Goal: Check status: Check status

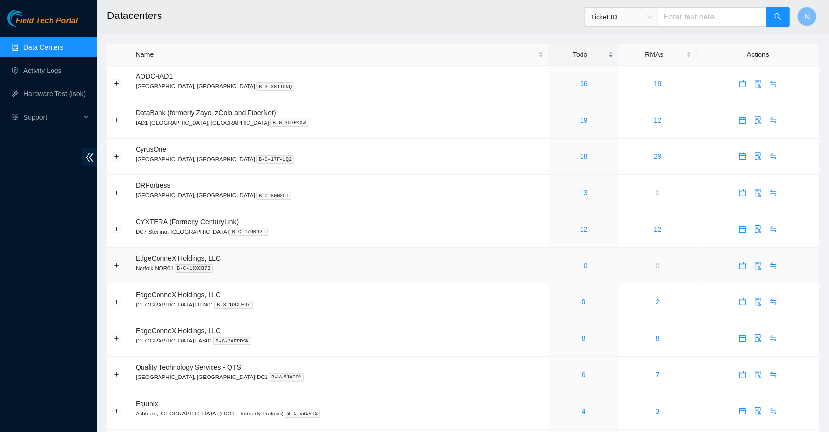
click at [395, 256] on td "EdgeConneX Holdings, LLC [GEOGRAPHIC_DATA] NOR01 B-C-15XCB7B" at bounding box center [339, 265] width 418 height 36
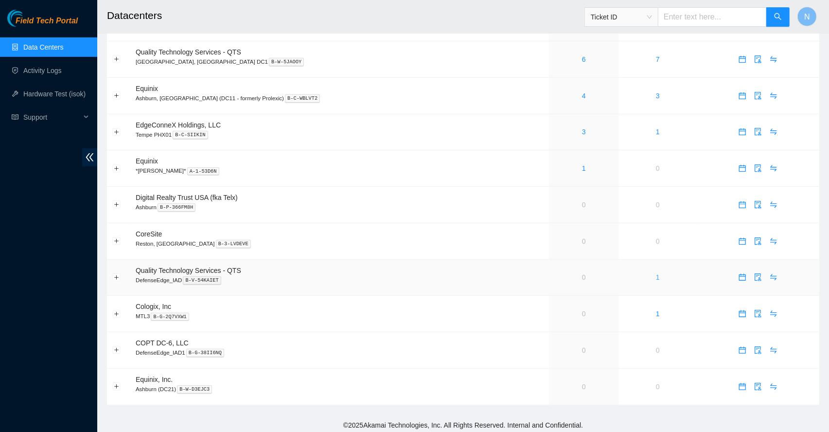
click at [656, 274] on link "1" at bounding box center [658, 277] width 4 height 8
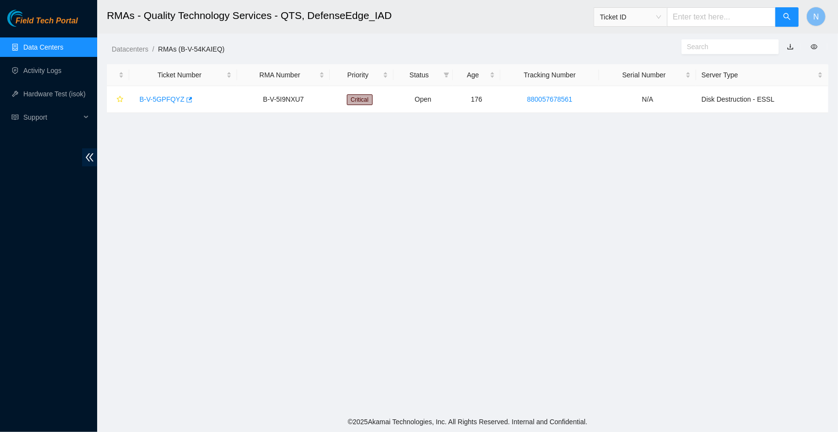
click at [223, 146] on main "RMAs - Quality Technology Services - QTS, DefenseEdge_IAD Ticket ID N Datacente…" at bounding box center [467, 205] width 741 height 411
click at [322, 101] on td "B-V-5I9NXU7" at bounding box center [283, 99] width 93 height 27
drag, startPoint x: 594, startPoint y: 101, endPoint x: 138, endPoint y: 103, distance: 456.4
click at [138, 103] on tr "B-V-5GPFQYZ B-V-5I9NXU7 Critical Open 176 880057678561 N/A Disk Destruction - E…" at bounding box center [468, 99] width 722 height 27
copy tr "B-V-5GPFQYZ B-V-5I9NXU7 Critical Open 176 880057678561"
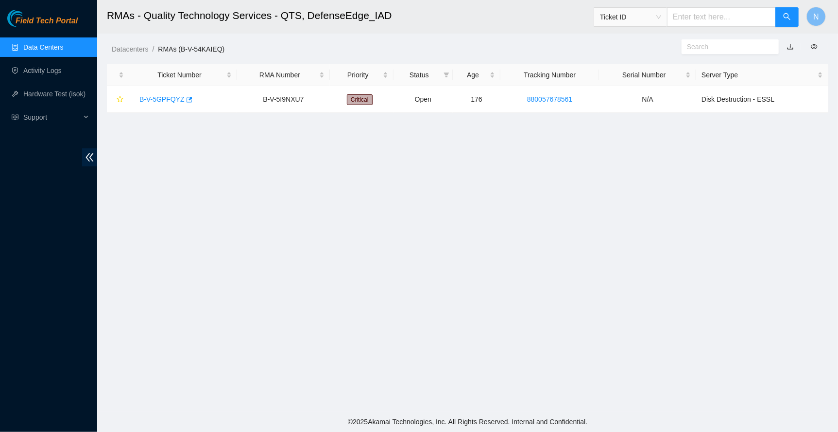
click at [485, 202] on main "RMAs - Quality Technology Services - QTS, DefenseEdge_IAD Ticket ID N Datacente…" at bounding box center [467, 205] width 741 height 411
